Goal: Task Accomplishment & Management: Manage account settings

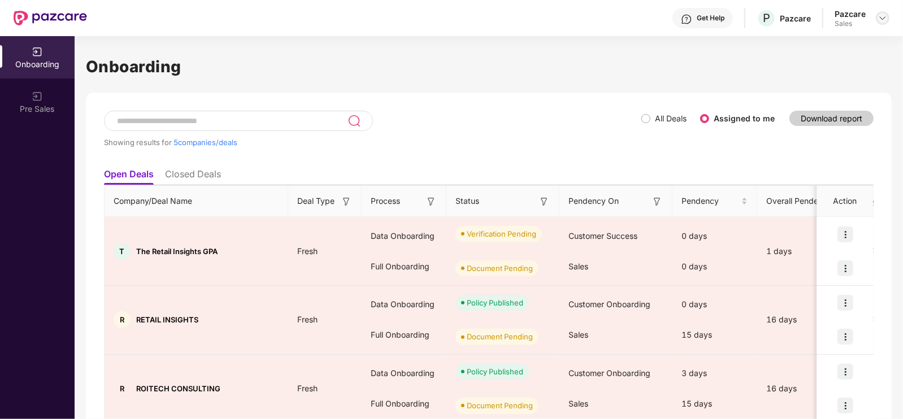
click at [881, 21] on img at bounding box center [882, 18] width 9 height 9
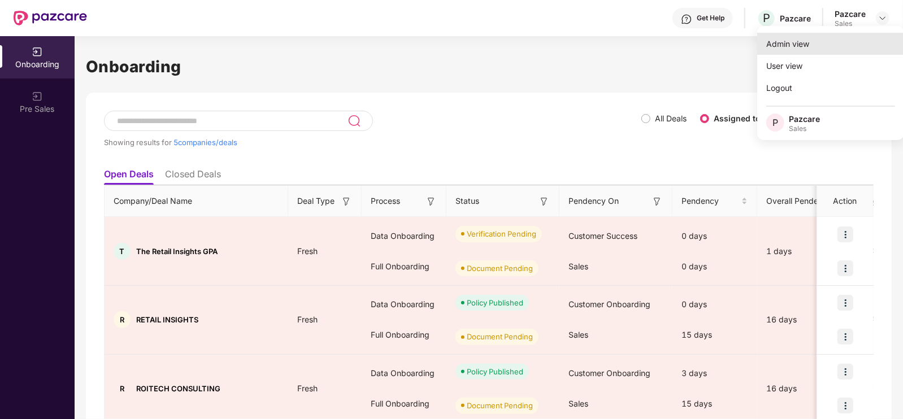
click at [824, 49] on div "Admin view" at bounding box center [830, 44] width 147 height 22
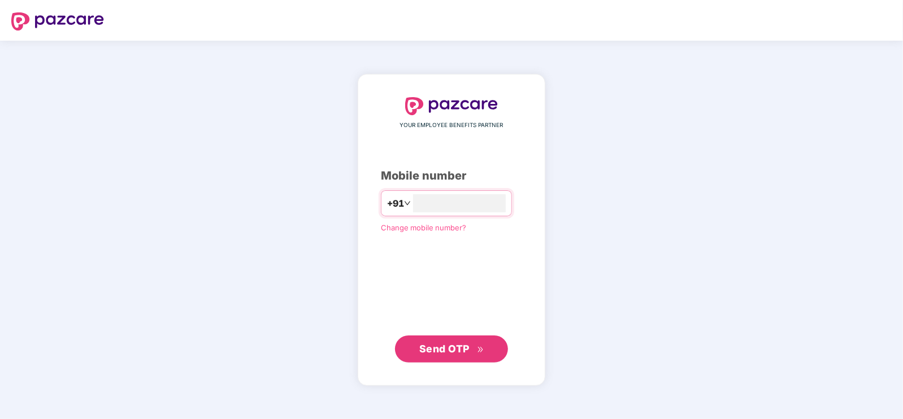
type input "**********"
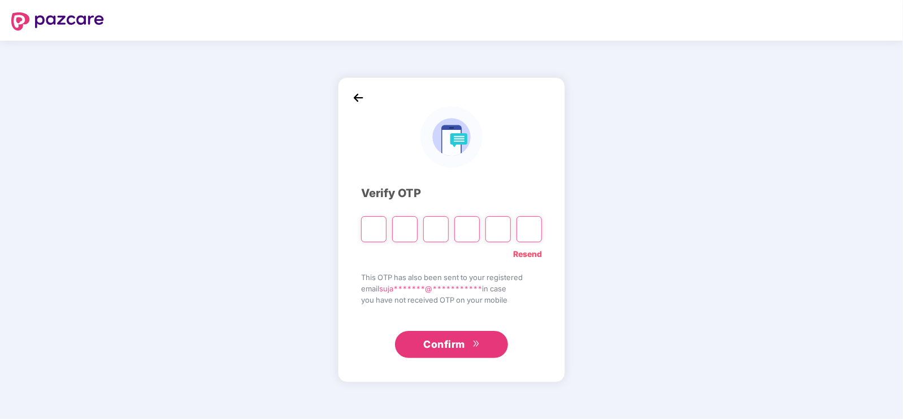
type input "*"
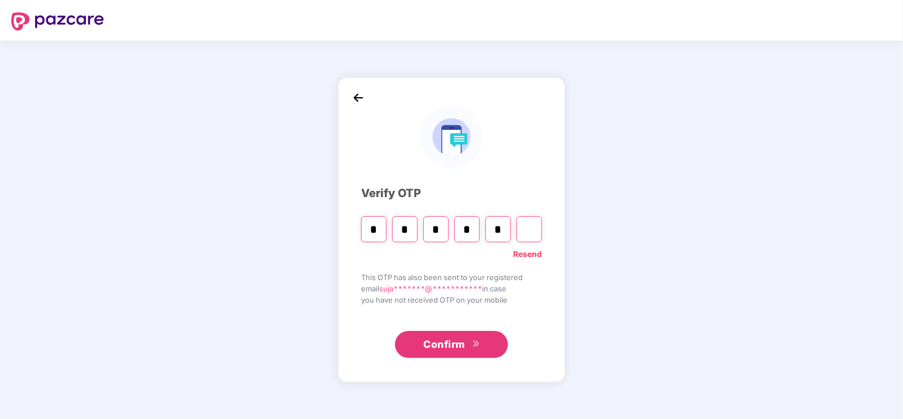
type input "*"
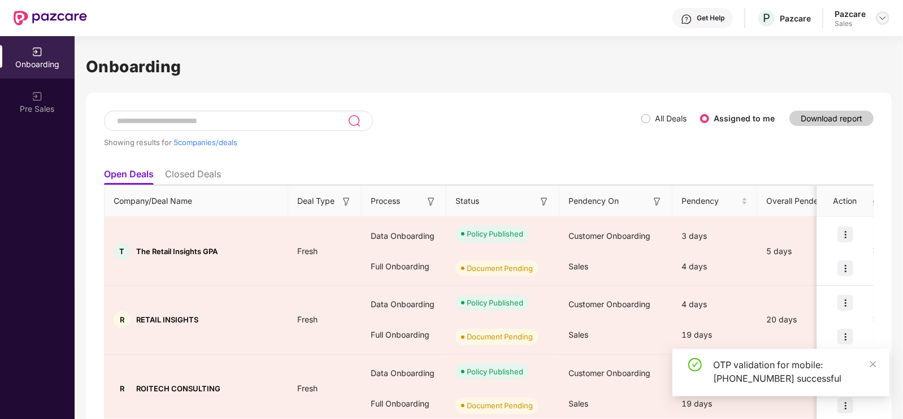
click at [879, 22] on img at bounding box center [882, 18] width 9 height 9
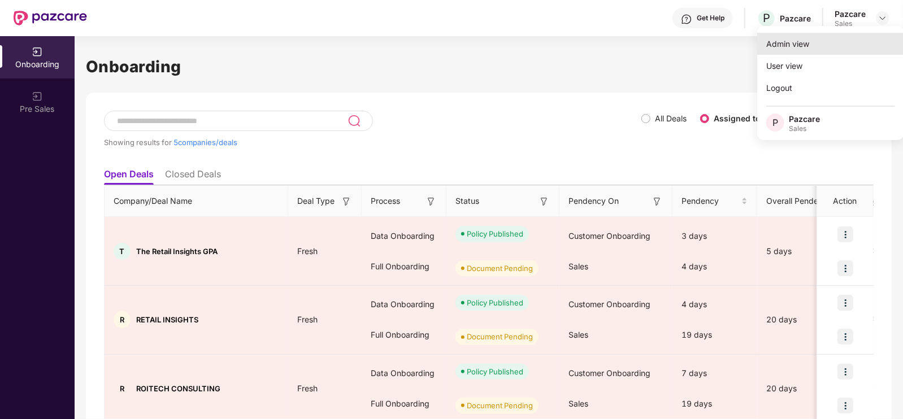
click at [794, 49] on div "Admin view" at bounding box center [830, 44] width 147 height 22
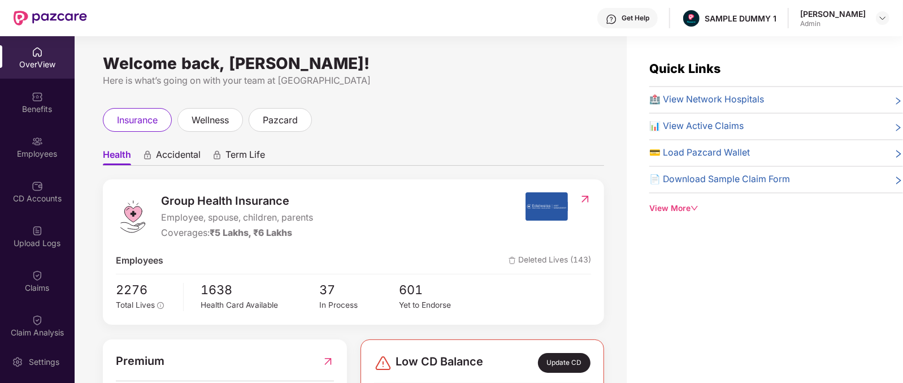
click at [209, 121] on span "wellness" at bounding box center [210, 120] width 37 height 14
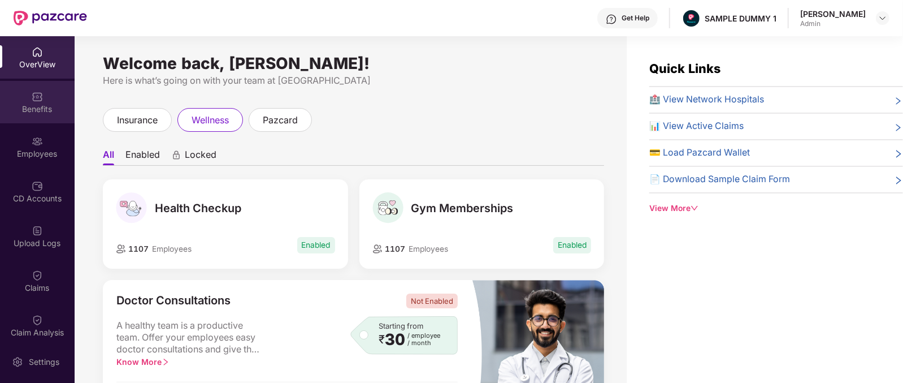
click at [40, 120] on div "Benefits" at bounding box center [37, 102] width 75 height 42
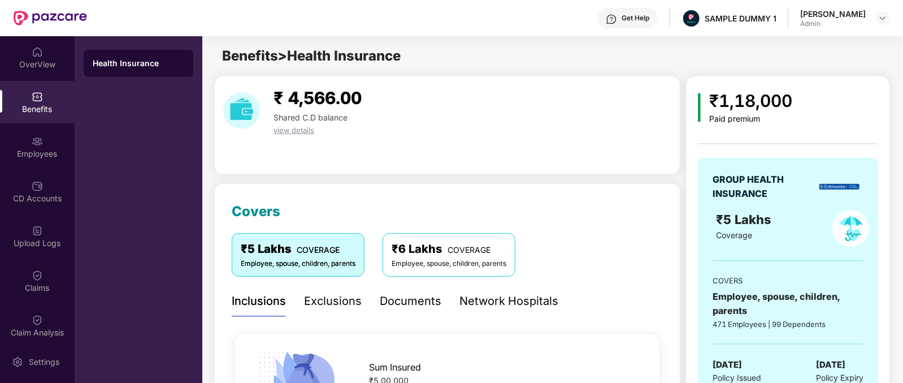
click at [315, 296] on div "Exclusions" at bounding box center [333, 301] width 58 height 18
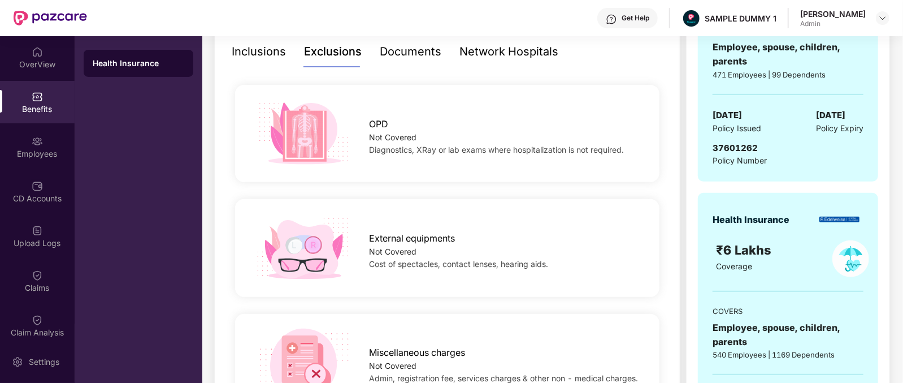
scroll to position [250, 0]
click at [421, 42] on div "Documents" at bounding box center [411, 51] width 62 height 18
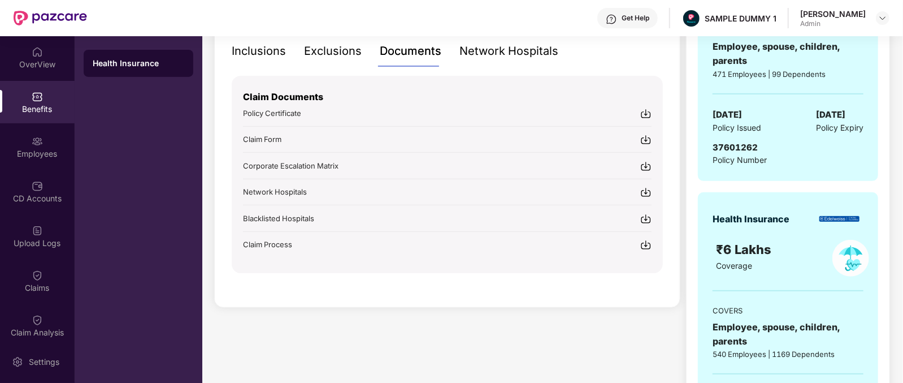
scroll to position [185, 0]
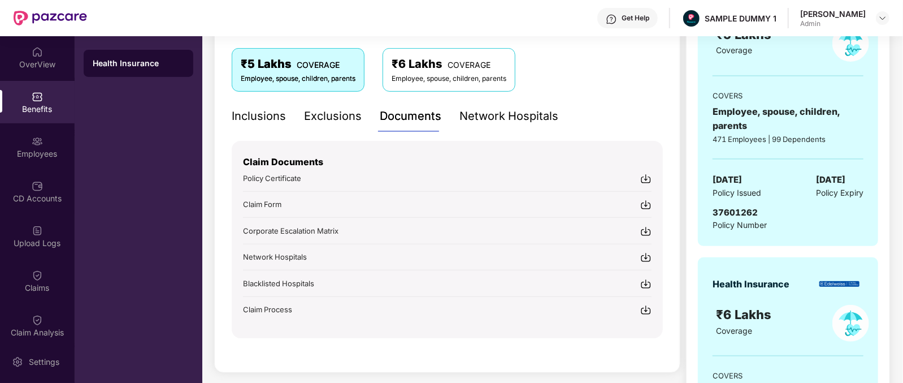
click at [489, 121] on div "Network Hospitals" at bounding box center [508, 116] width 99 height 18
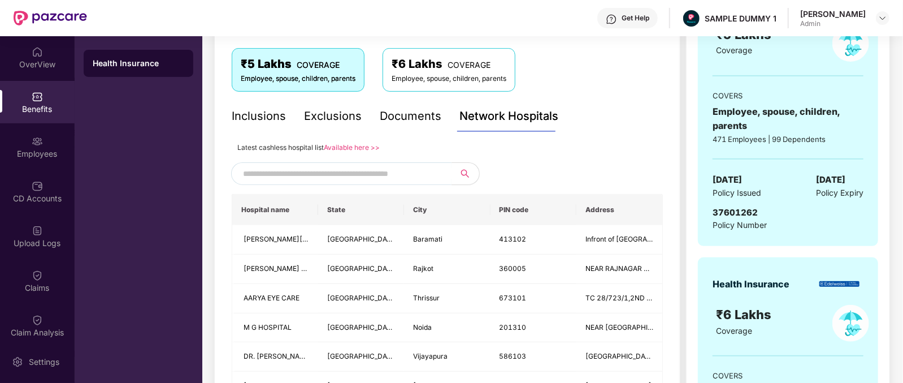
click at [384, 178] on input "text" at bounding box center [339, 173] width 193 height 17
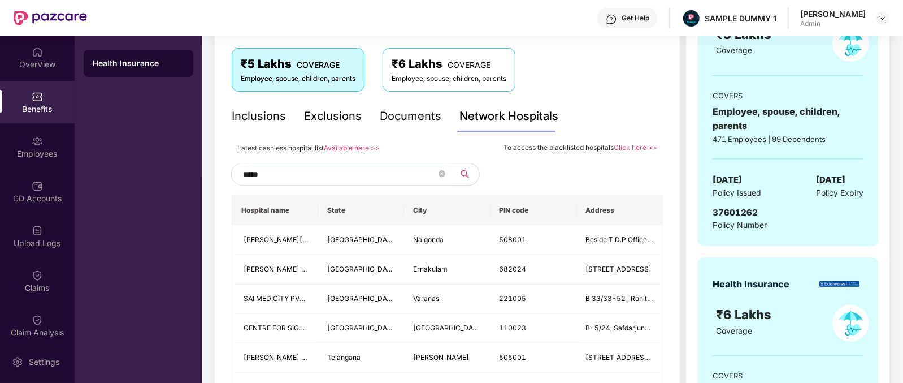
type input "******"
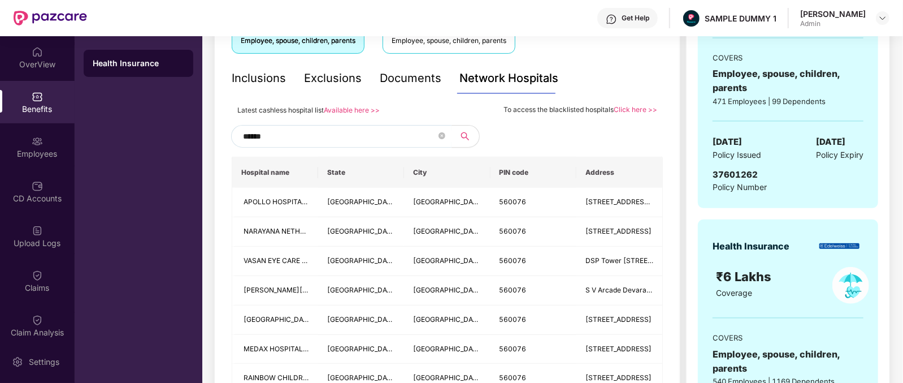
scroll to position [223, 0]
click at [343, 140] on input "******" at bounding box center [339, 136] width 193 height 17
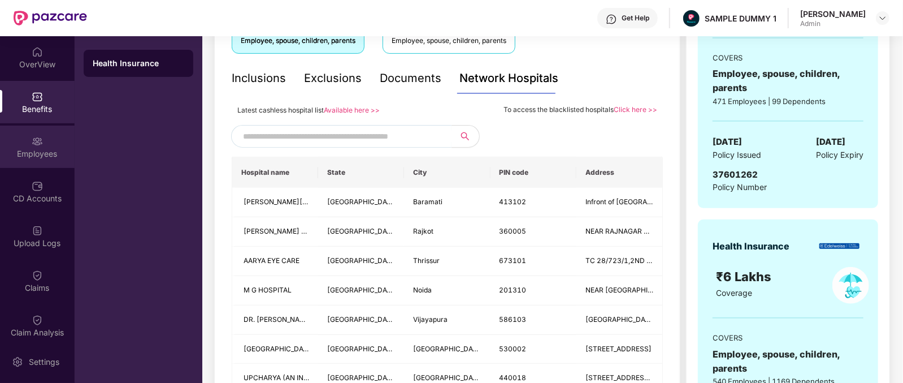
click at [42, 134] on div "Employees" at bounding box center [37, 146] width 75 height 42
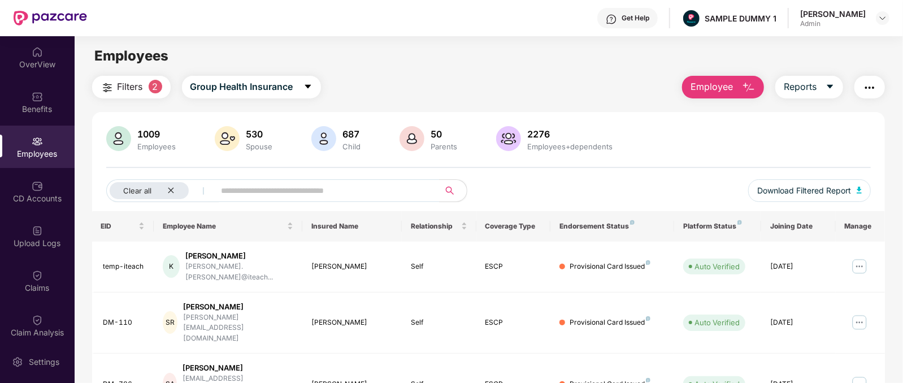
click at [722, 89] on span "Employee" at bounding box center [711, 87] width 42 height 14
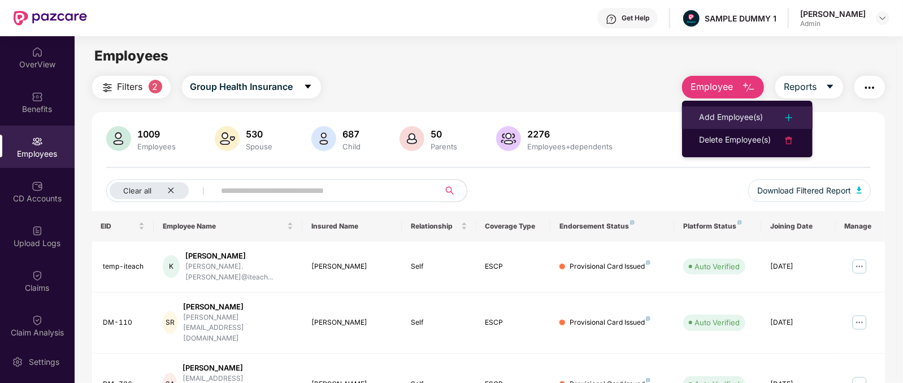
click at [729, 109] on li "Add Employee(s)" at bounding box center [747, 117] width 131 height 23
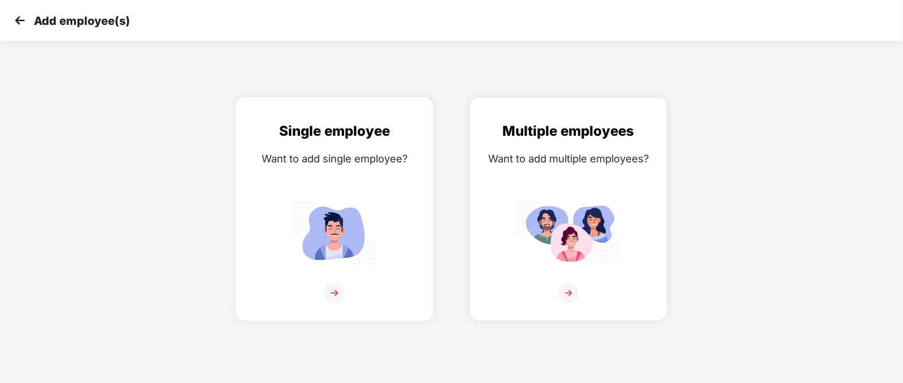
click at [348, 190] on div "Single employee Want to add single employee?" at bounding box center [334, 218] width 174 height 197
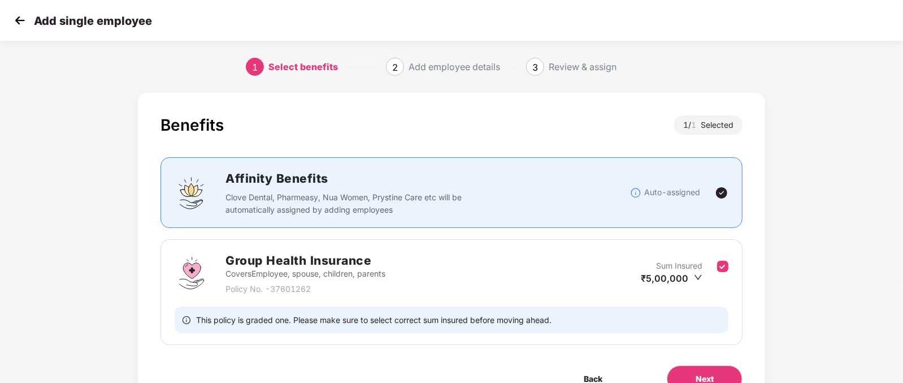
click at [590, 355] on div "Benefits 1 / 1 Selected Affinity Benefits Clove Dental, Pharmeasy, Nua Women, P…" at bounding box center [451, 254] width 627 height 322
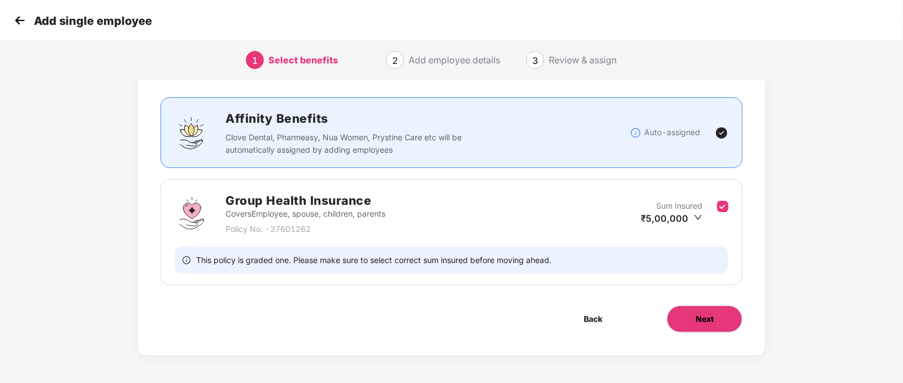
click at [689, 326] on button "Next" at bounding box center [705, 318] width 76 height 27
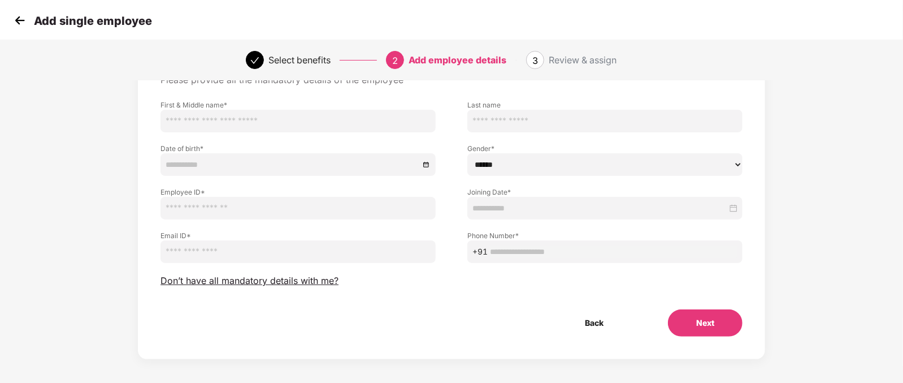
scroll to position [66, 0]
click at [590, 315] on button "Back" at bounding box center [594, 322] width 75 height 27
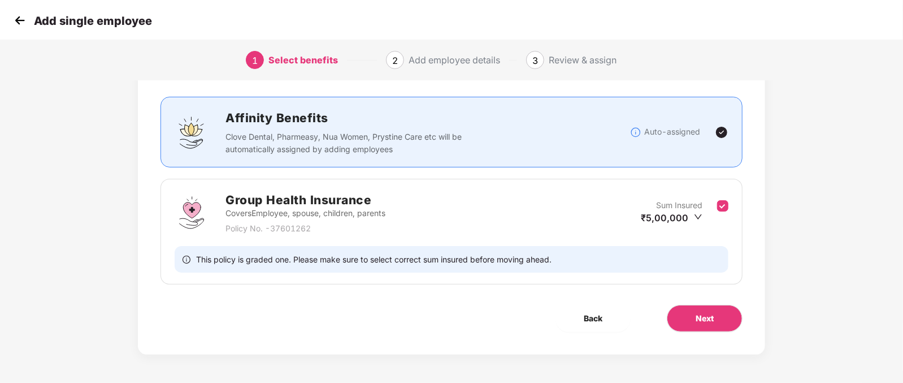
scroll to position [60, 0]
click at [590, 315] on span "Back" at bounding box center [593, 318] width 19 height 12
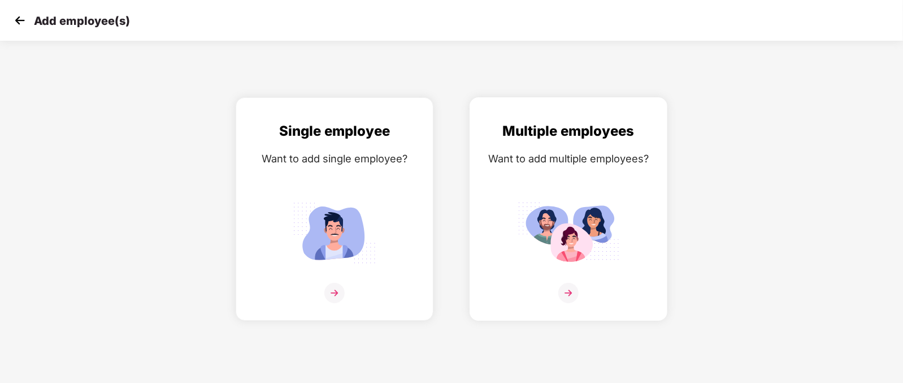
click at [570, 251] on img at bounding box center [569, 232] width 102 height 71
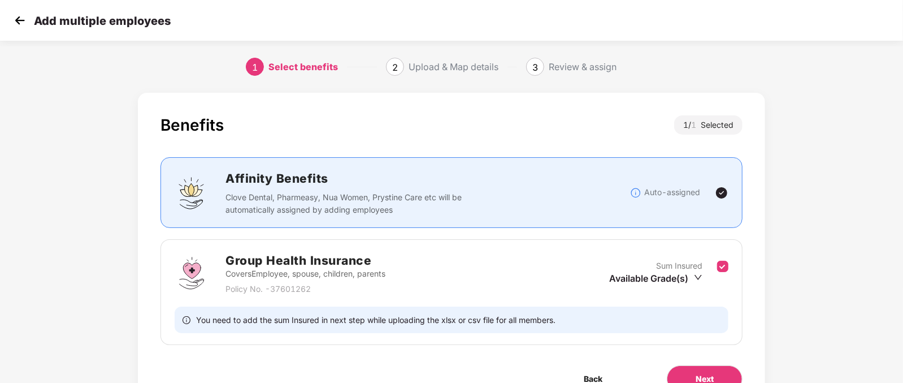
scroll to position [56, 0]
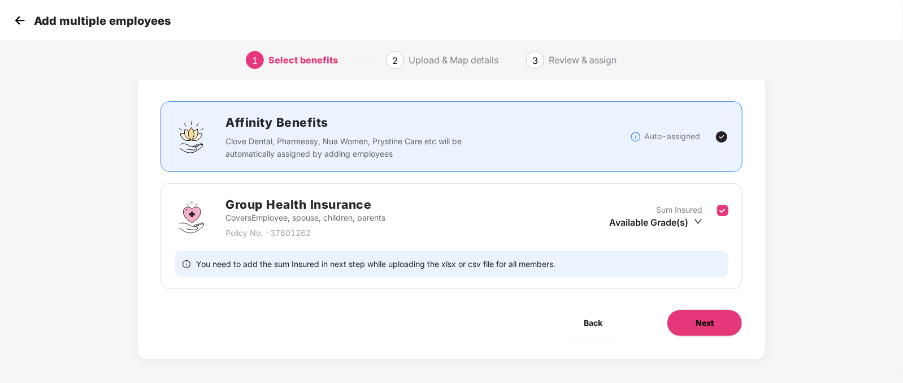
click at [706, 318] on span "Next" at bounding box center [705, 322] width 18 height 12
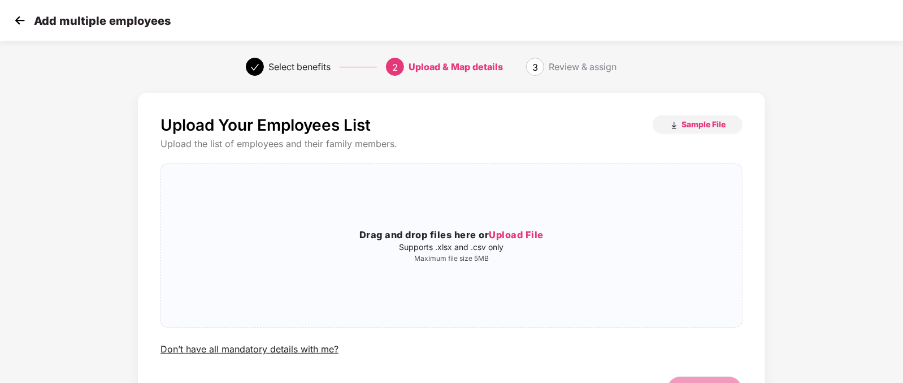
click at [17, 23] on img at bounding box center [19, 20] width 17 height 17
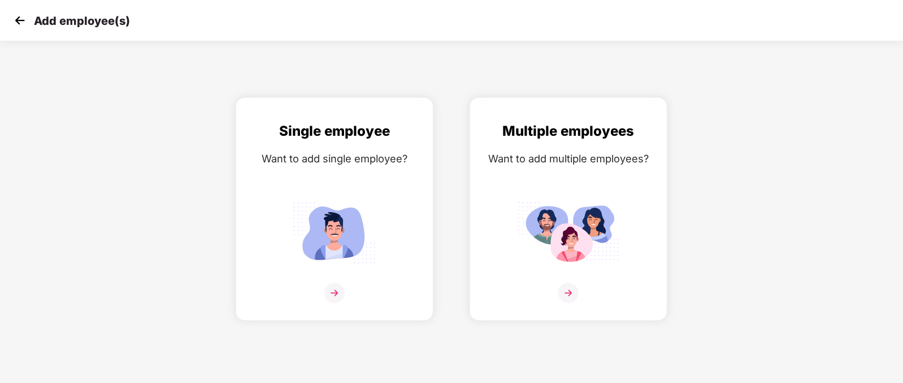
click at [17, 23] on img at bounding box center [19, 20] width 17 height 17
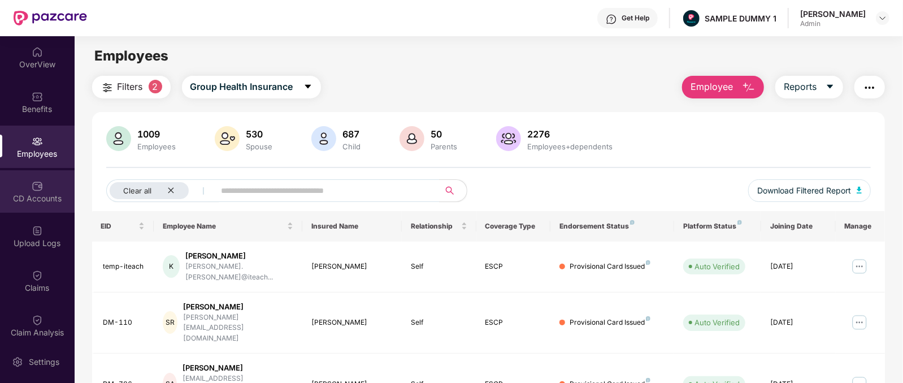
click at [42, 198] on div "CD Accounts" at bounding box center [37, 198] width 75 height 11
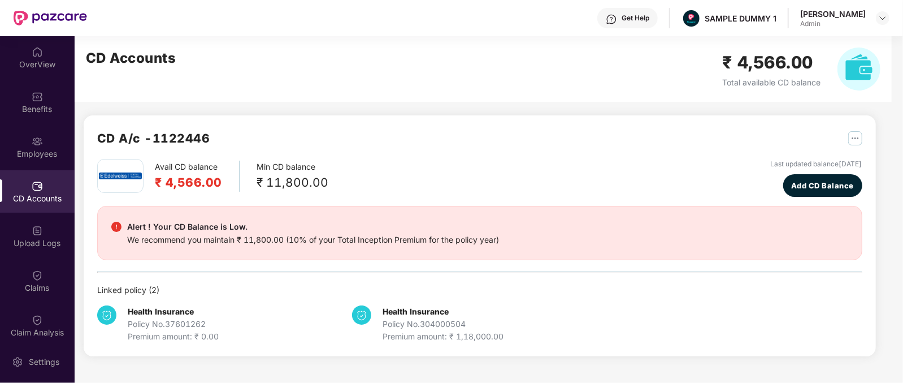
click at [200, 185] on h2 "₹ 4,566.00" at bounding box center [188, 182] width 67 height 19
click at [791, 188] on span "Add CD Balance" at bounding box center [822, 185] width 63 height 11
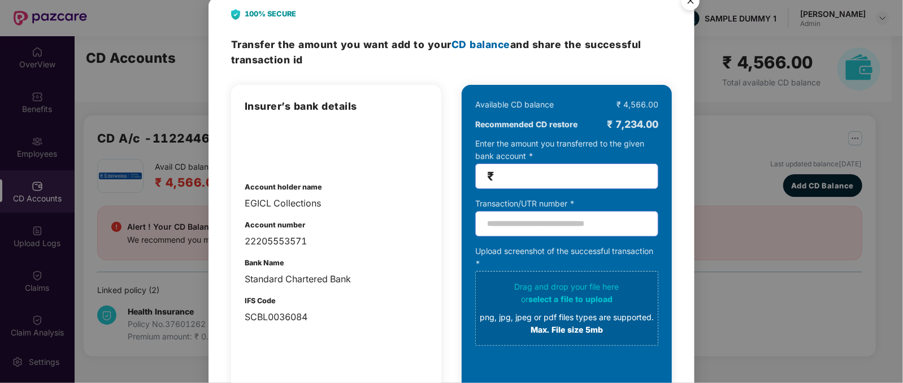
scroll to position [18, 0]
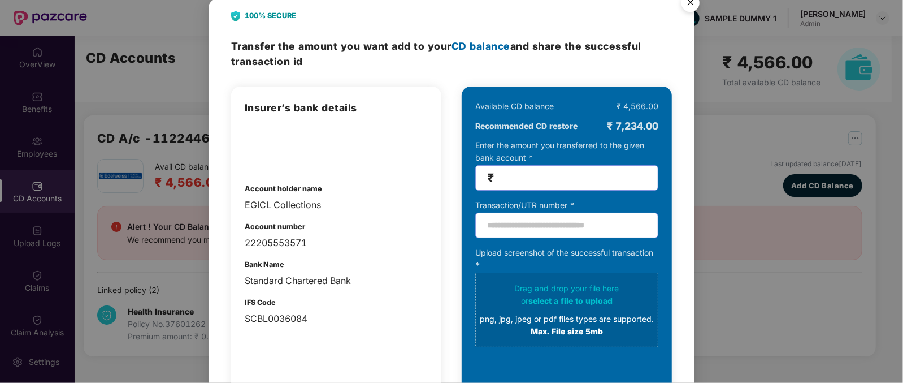
click at [688, 7] on img "Close" at bounding box center [691, 5] width 32 height 32
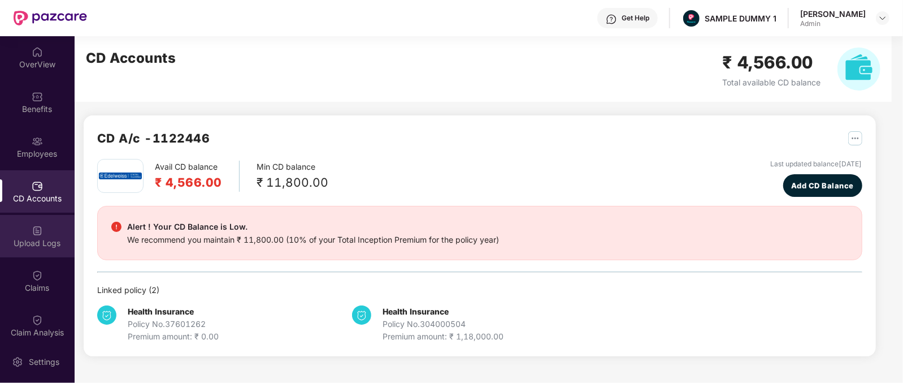
click at [38, 238] on div "Upload Logs" at bounding box center [37, 242] width 75 height 11
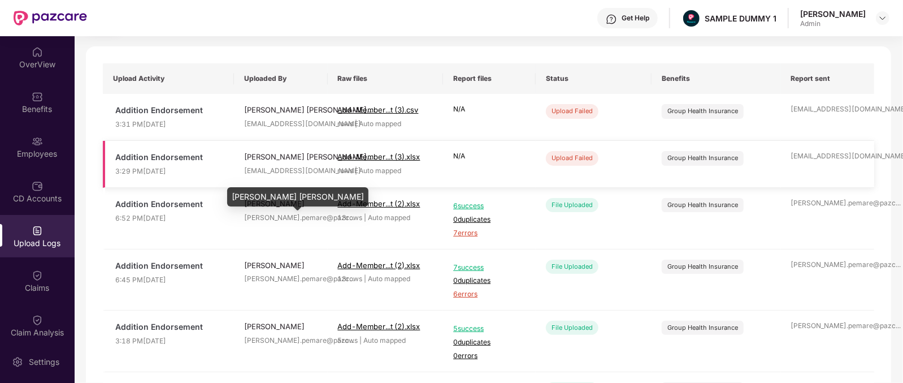
scroll to position [66, 0]
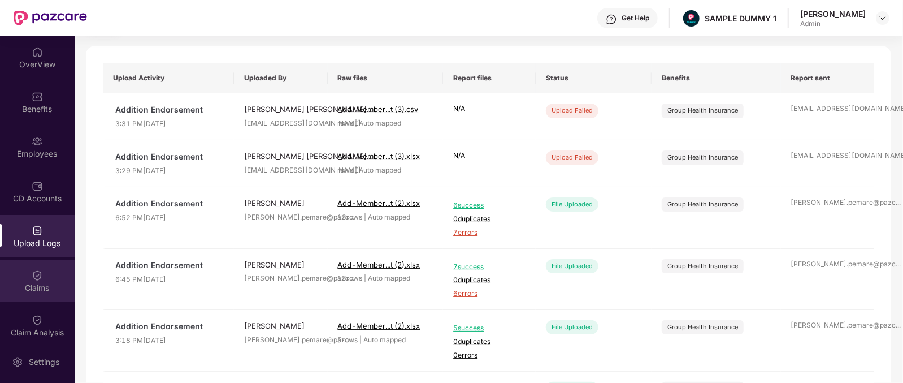
click at [34, 285] on div "Claims" at bounding box center [37, 287] width 75 height 11
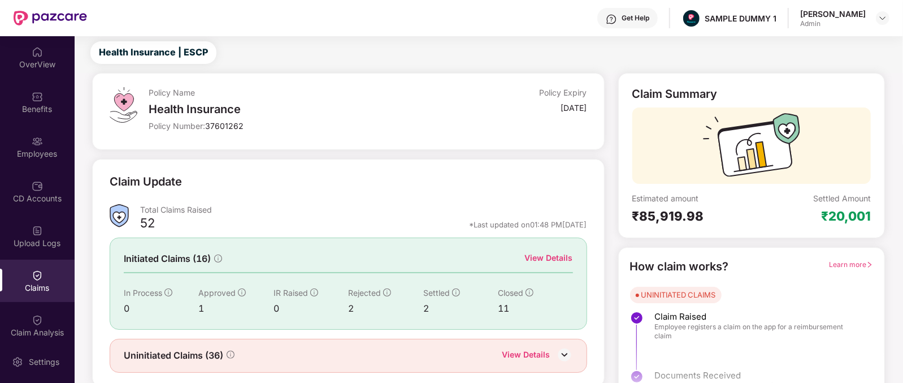
scroll to position [47, 0]
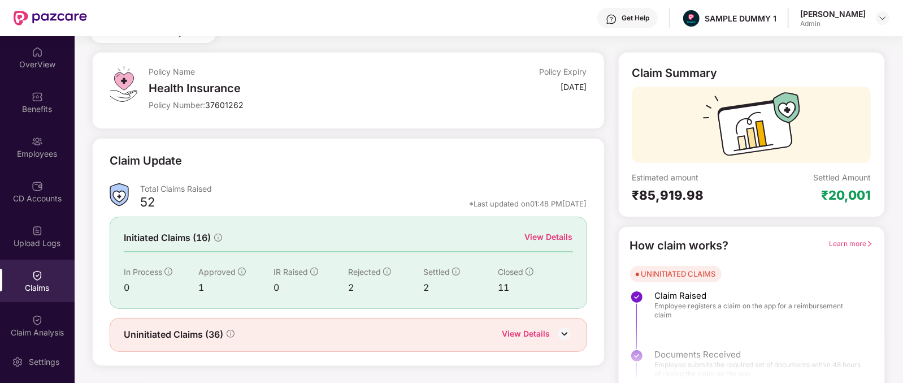
click at [551, 235] on div "View Details" at bounding box center [549, 237] width 48 height 12
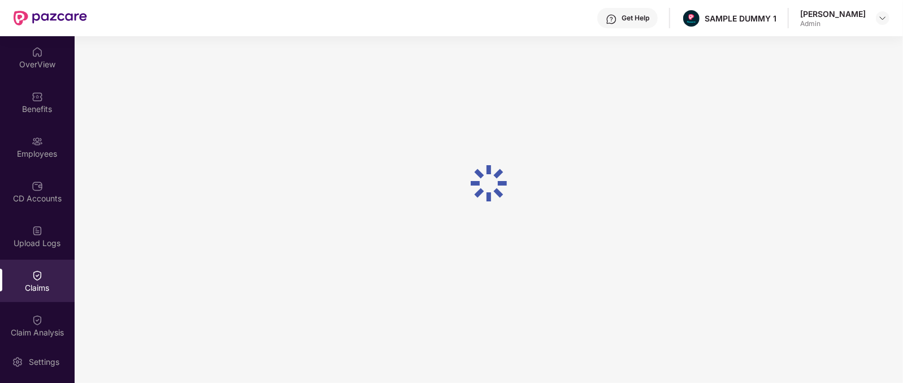
scroll to position [47, 0]
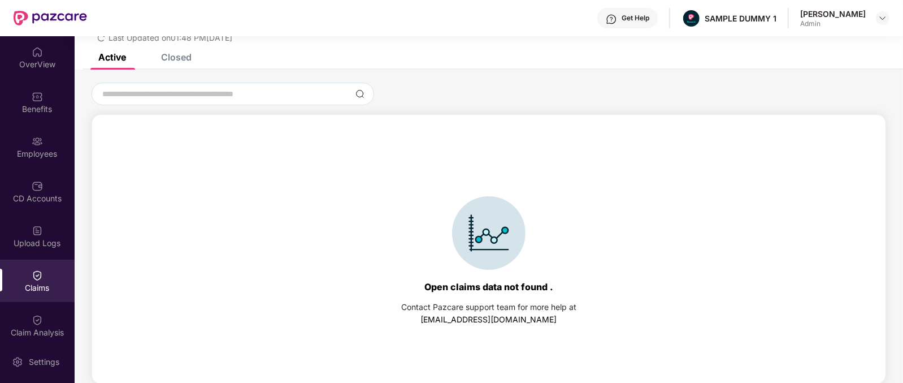
click at [178, 57] on div "Closed" at bounding box center [176, 56] width 31 height 11
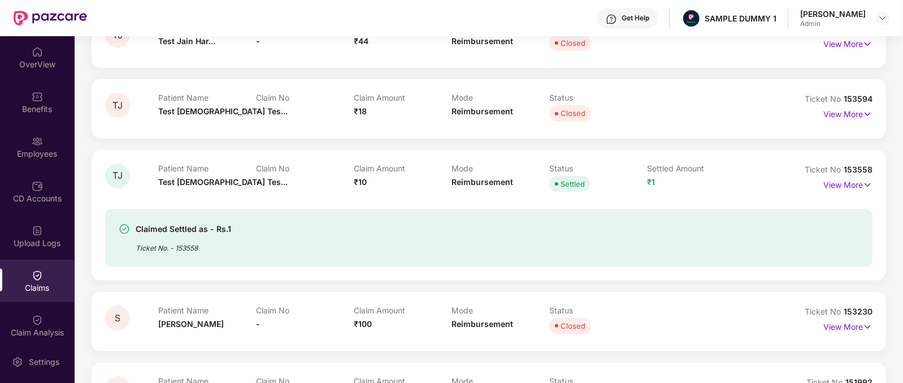
scroll to position [181, 0]
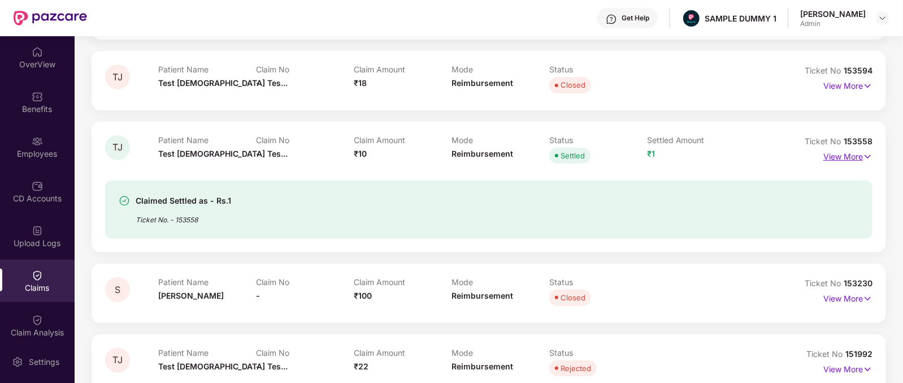
click at [835, 157] on p "View More" at bounding box center [847, 154] width 49 height 15
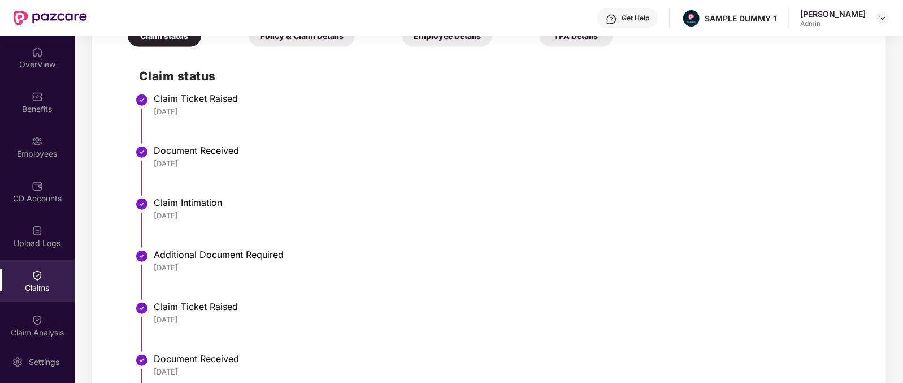
scroll to position [394, 0]
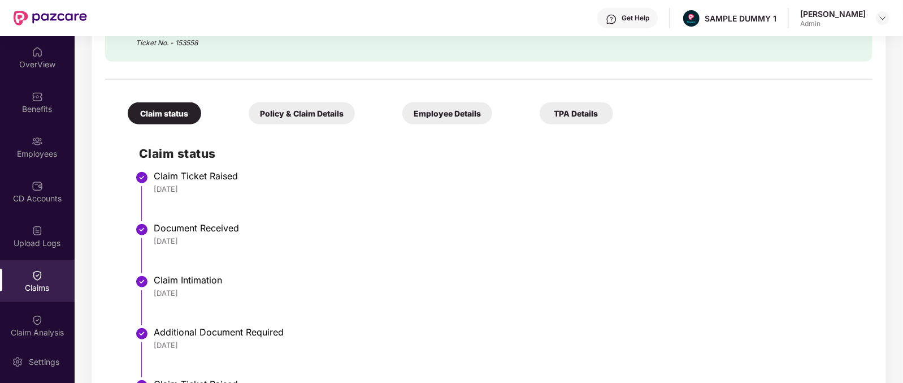
click at [281, 110] on div "Policy & Claim Details" at bounding box center [302, 113] width 106 height 22
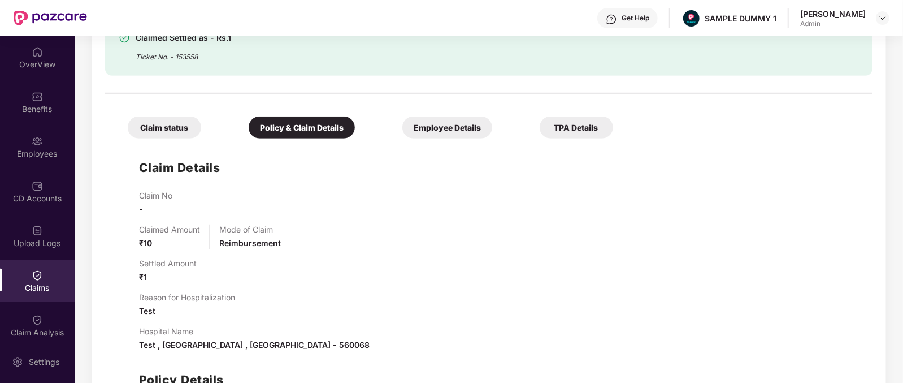
scroll to position [378, 0]
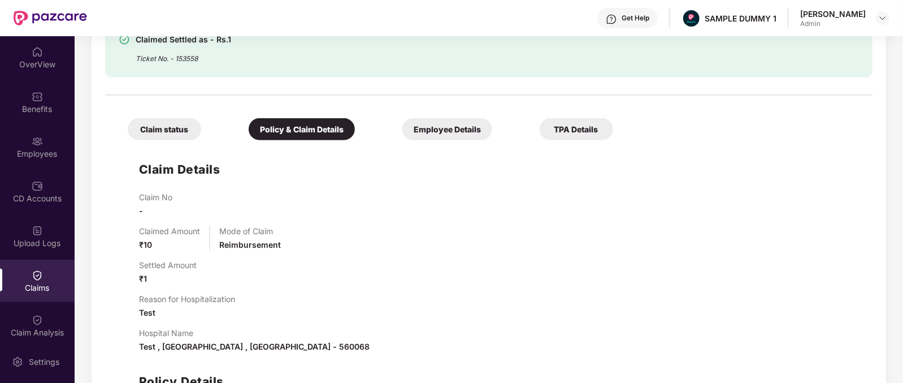
click at [402, 121] on div "Employee Details" at bounding box center [447, 129] width 90 height 22
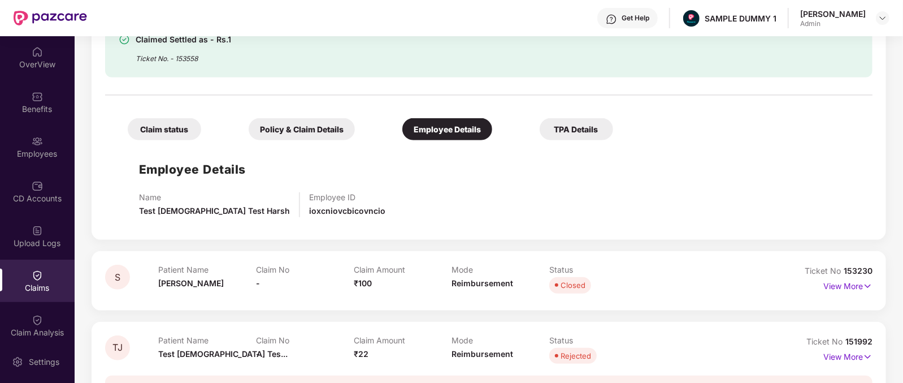
scroll to position [364, 0]
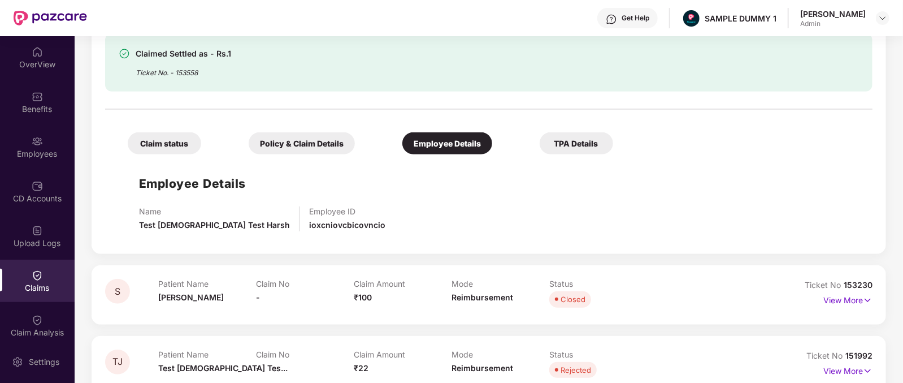
click at [540, 143] on div "TPA Details" at bounding box center [576, 143] width 73 height 22
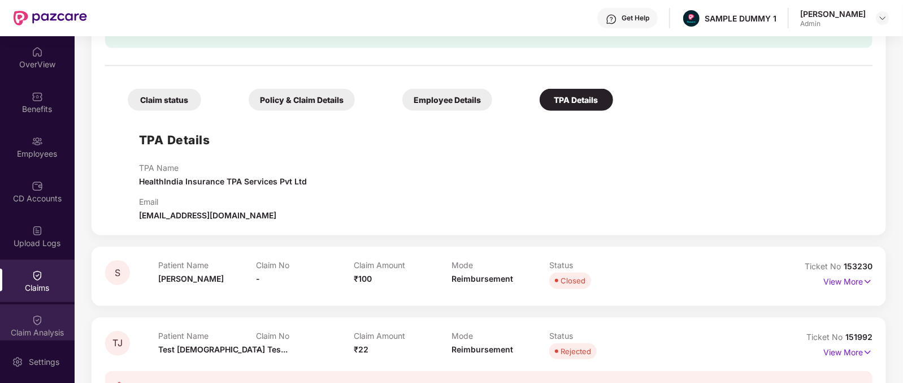
scroll to position [85, 0]
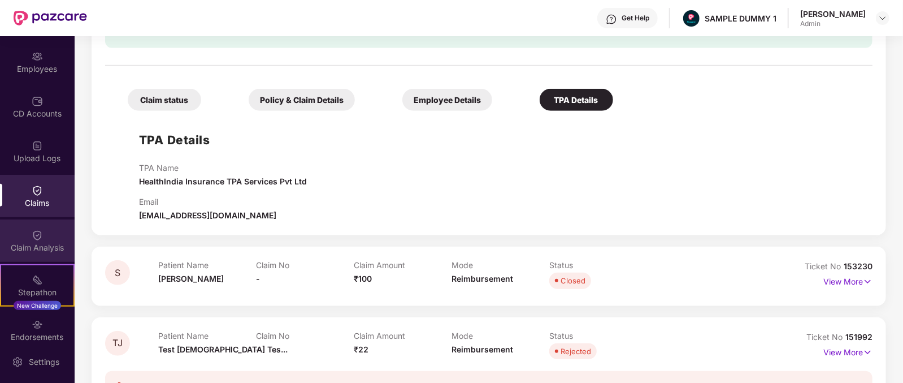
click at [32, 257] on div "Claim Analysis" at bounding box center [37, 240] width 75 height 42
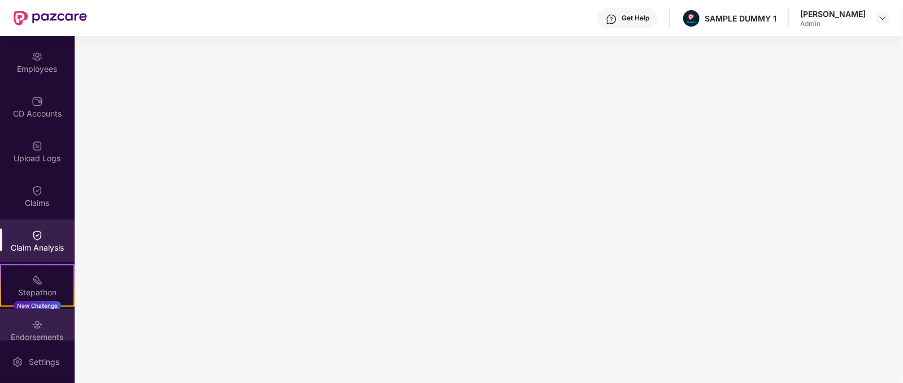
click at [31, 316] on div "Endorsements" at bounding box center [37, 330] width 75 height 42
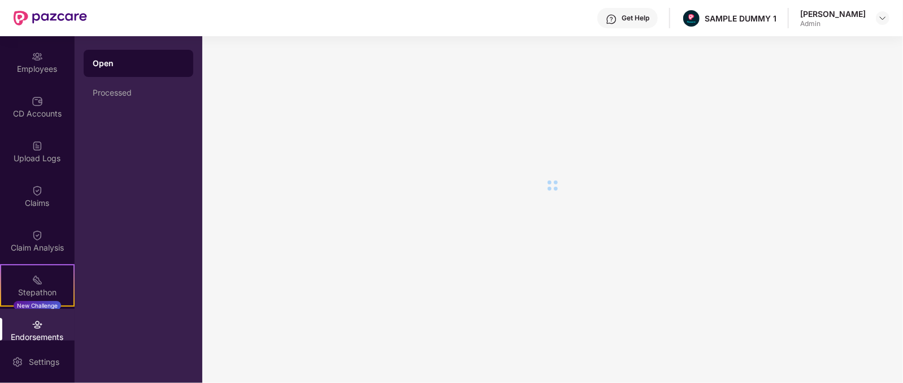
scroll to position [187, 0]
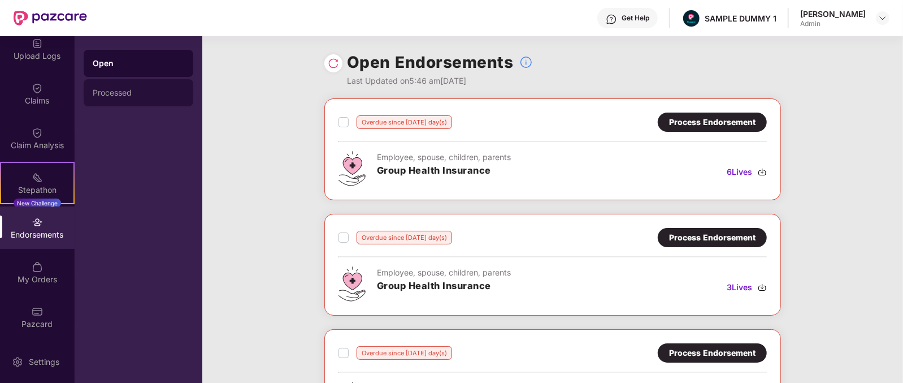
click at [144, 83] on div "Processed" at bounding box center [139, 92] width 110 height 27
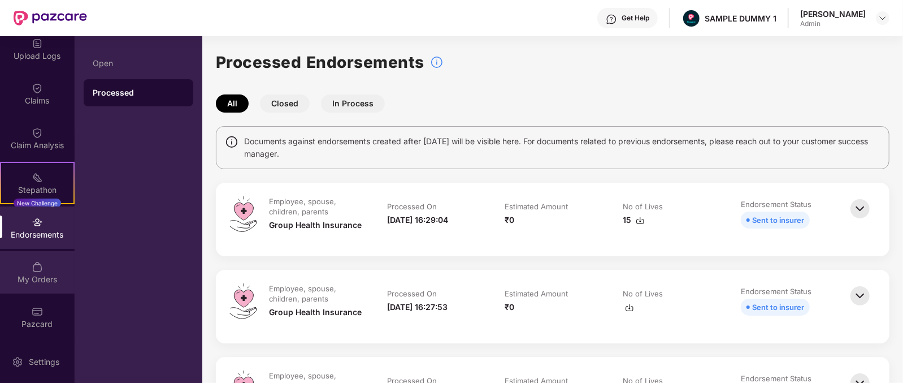
click at [40, 283] on div "My Orders" at bounding box center [37, 278] width 75 height 11
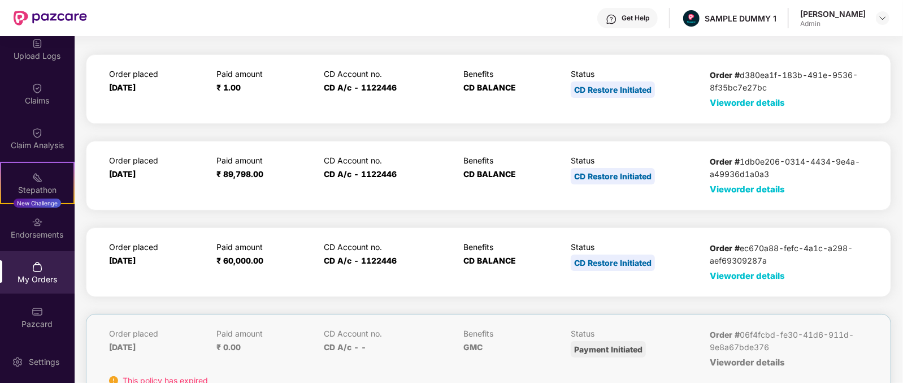
scroll to position [28, 0]
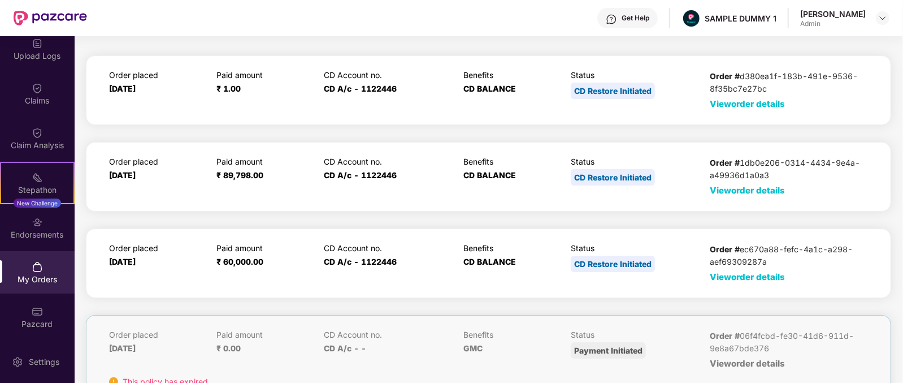
click at [768, 192] on span "View order details" at bounding box center [747, 190] width 75 height 11
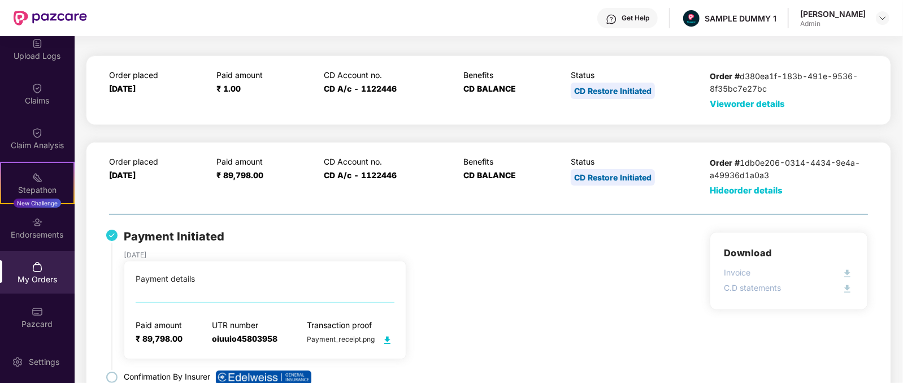
scroll to position [114, 0]
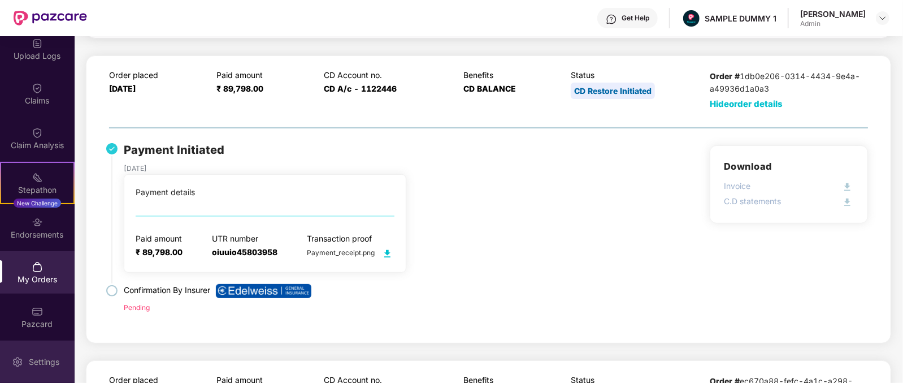
click at [40, 366] on div "Settings" at bounding box center [43, 361] width 37 height 11
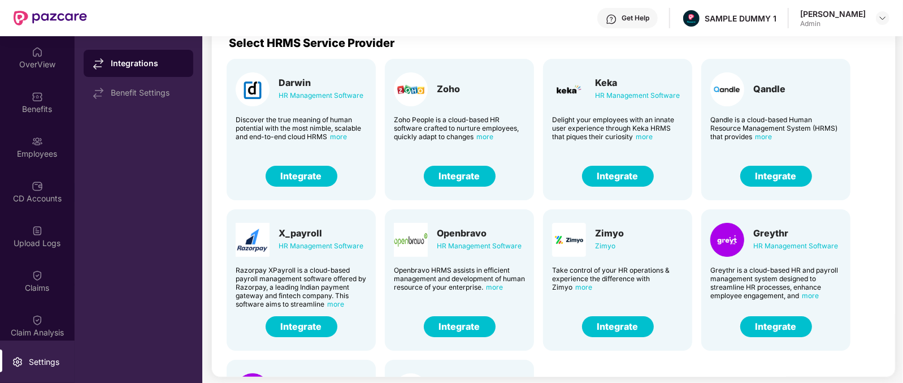
click at [617, 21] on img at bounding box center [611, 19] width 11 height 11
